Goal: Task Accomplishment & Management: Manage account settings

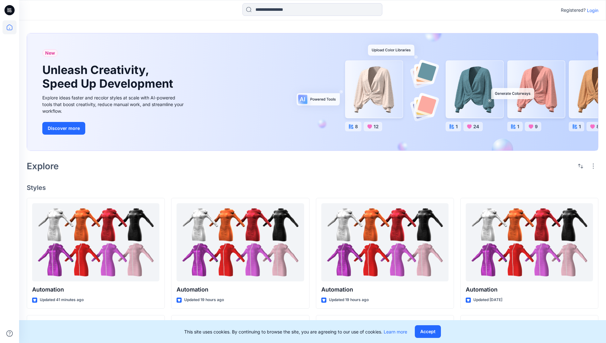
click at [591, 10] on p "Login" at bounding box center [592, 10] width 11 height 7
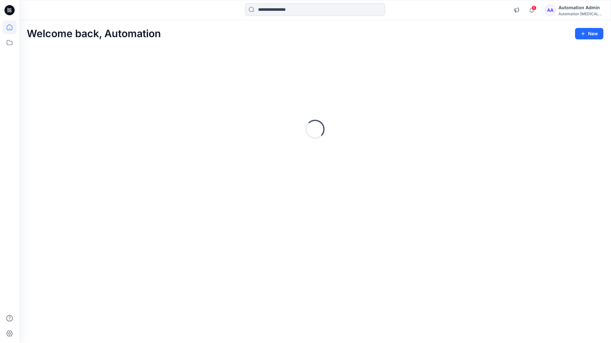
click at [12, 27] on icon at bounding box center [10, 27] width 6 height 6
click at [572, 7] on div "Automation Admin" at bounding box center [580, 8] width 45 height 8
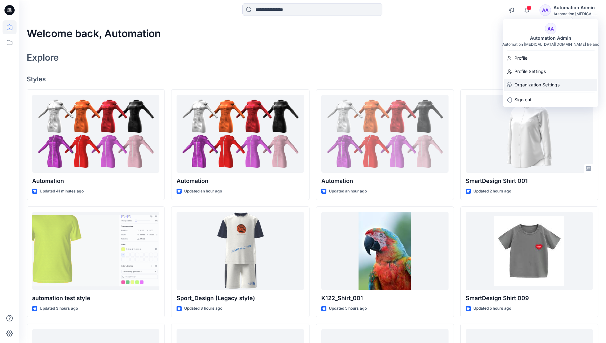
click at [537, 83] on p "Organization Settings" at bounding box center [536, 85] width 45 height 12
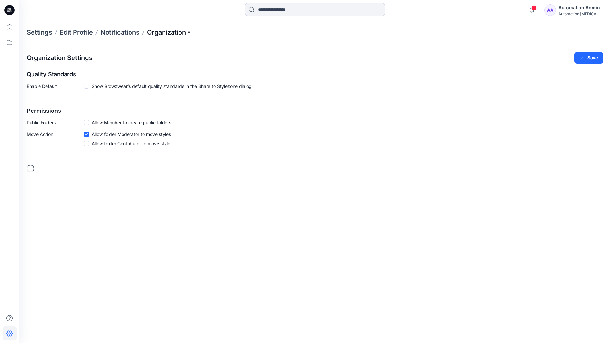
click at [170, 34] on p "Organization" at bounding box center [169, 32] width 45 height 9
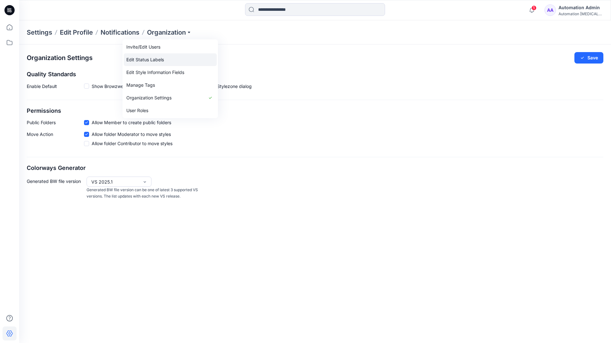
click at [143, 60] on link "Edit Status Labels" at bounding box center [170, 59] width 93 height 13
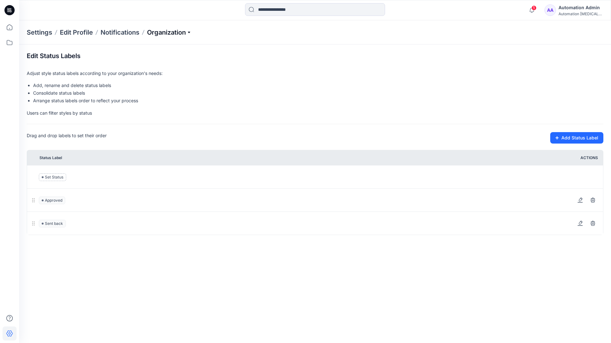
click at [169, 33] on p "Organization" at bounding box center [169, 32] width 45 height 9
click at [170, 30] on p "Organization" at bounding box center [169, 32] width 45 height 9
click at [281, 10] on input at bounding box center [315, 9] width 140 height 13
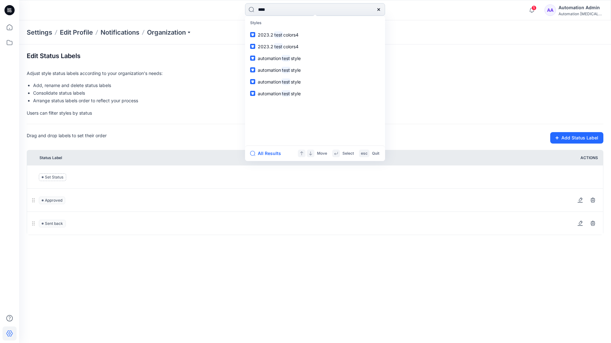
type input "****"
